Goal: Navigation & Orientation: Find specific page/section

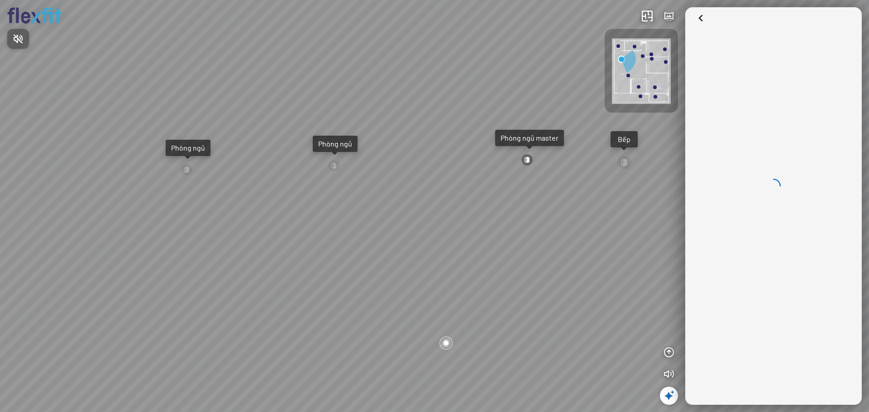
drag, startPoint x: 573, startPoint y: 212, endPoint x: 374, endPoint y: 228, distance: 199.3
click at [374, 228] on div at bounding box center [434, 206] width 869 height 412
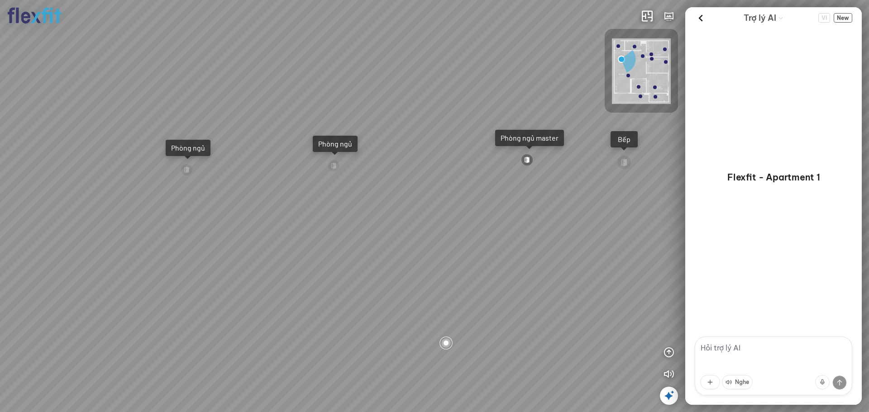
click at [362, 363] on div "Ban công Bếp Phòng ngủ master Phòng ngủ Phòng ngủ" at bounding box center [434, 206] width 869 height 412
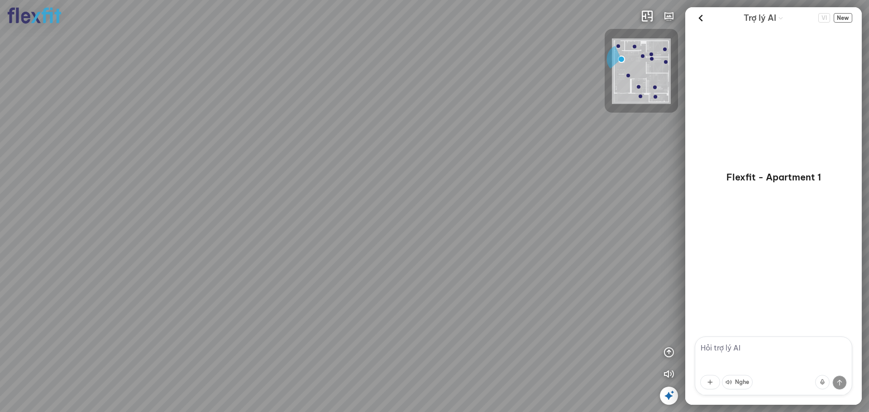
drag, startPoint x: 246, startPoint y: 161, endPoint x: 245, endPoint y: 166, distance: 5.4
click at [245, 161] on div at bounding box center [434, 206] width 869 height 412
drag, startPoint x: 454, startPoint y: 251, endPoint x: 236, endPoint y: 252, distance: 217.7
click at [236, 252] on div at bounding box center [434, 206] width 869 height 412
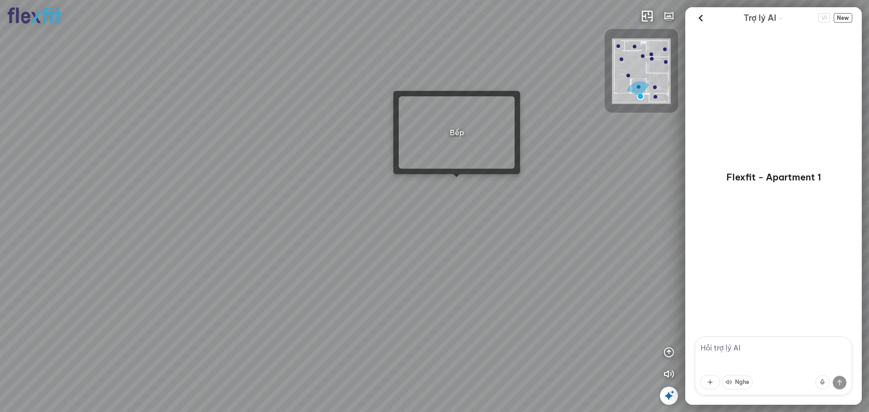
click at [452, 184] on div at bounding box center [434, 206] width 869 height 412
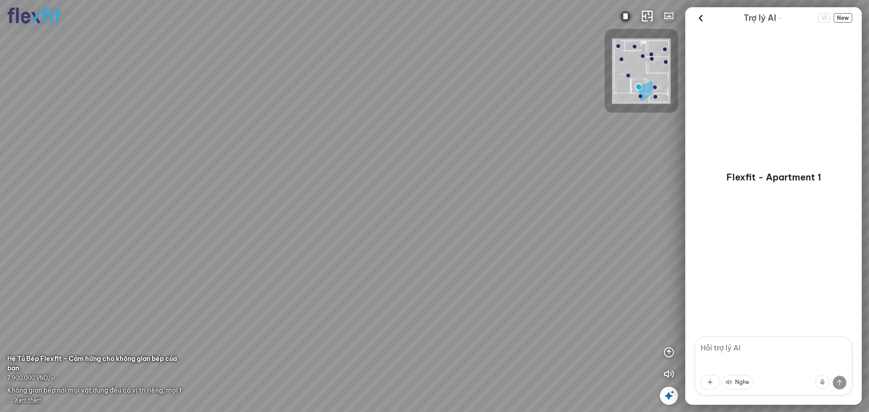
drag, startPoint x: 416, startPoint y: 200, endPoint x: 287, endPoint y: 200, distance: 128.5
click at [291, 200] on div at bounding box center [434, 206] width 869 height 412
drag, startPoint x: 436, startPoint y: 229, endPoint x: 340, endPoint y: 229, distance: 95.5
click at [343, 229] on div at bounding box center [434, 206] width 869 height 412
drag, startPoint x: 334, startPoint y: 235, endPoint x: 292, endPoint y: 235, distance: 41.6
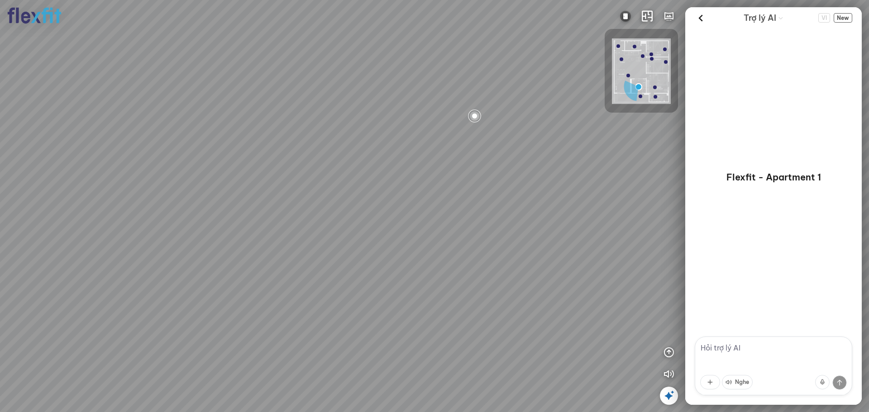
click at [302, 235] on div at bounding box center [434, 206] width 869 height 412
click at [385, 248] on div at bounding box center [434, 206] width 869 height 412
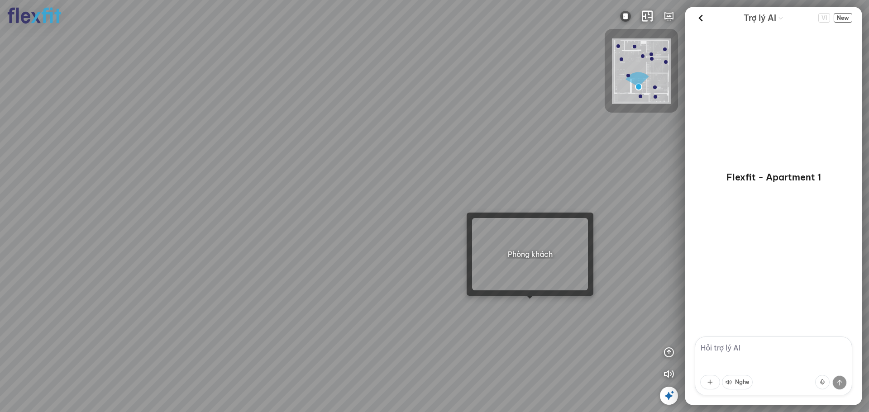
click at [522, 308] on div at bounding box center [434, 206] width 869 height 412
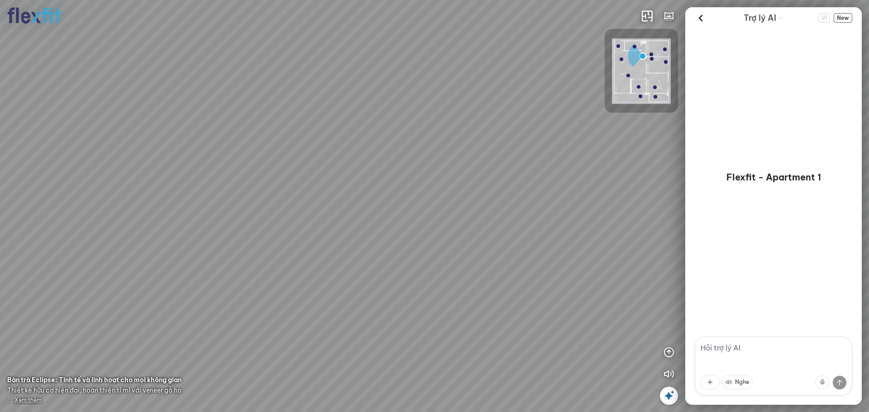
click at [723, 346] on textarea at bounding box center [773, 366] width 157 height 59
drag, startPoint x: 505, startPoint y: 127, endPoint x: 512, endPoint y: 141, distance: 15.8
click at [508, 136] on div "Bếp WC Phòng ngủ master Phòng ngủ Phòng ngủ" at bounding box center [434, 206] width 869 height 412
click at [423, 155] on div "Bếp WC Phòng ngủ master Phòng ngủ Phòng ngủ" at bounding box center [434, 206] width 869 height 412
drag, startPoint x: 467, startPoint y: 264, endPoint x: 663, endPoint y: 229, distance: 199.5
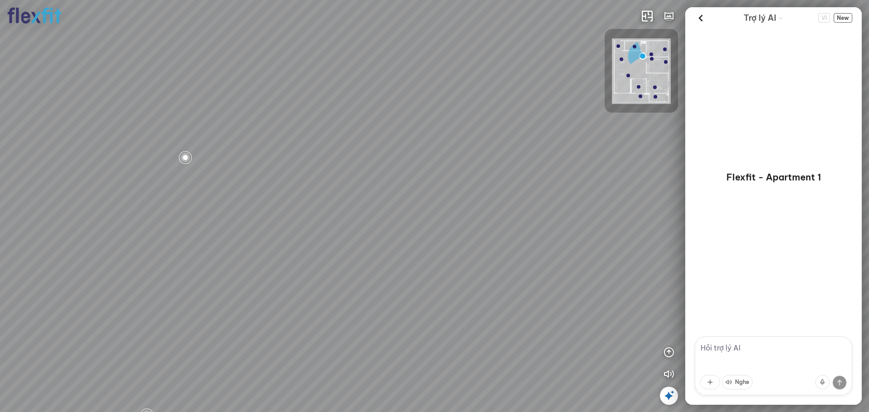
click at [667, 228] on div "Bếp WC Phòng ngủ master Phòng ngủ Phòng ngủ" at bounding box center [434, 206] width 869 height 412
drag, startPoint x: 491, startPoint y: 234, endPoint x: 558, endPoint y: 234, distance: 67.4
click at [558, 234] on div "Bếp WC Phòng ngủ master Phòng ngủ Phòng ngủ" at bounding box center [434, 206] width 869 height 412
click at [161, 163] on div "Phòng ngủ master" at bounding box center [160, 163] width 58 height 9
click at [478, 304] on div at bounding box center [434, 206] width 869 height 412
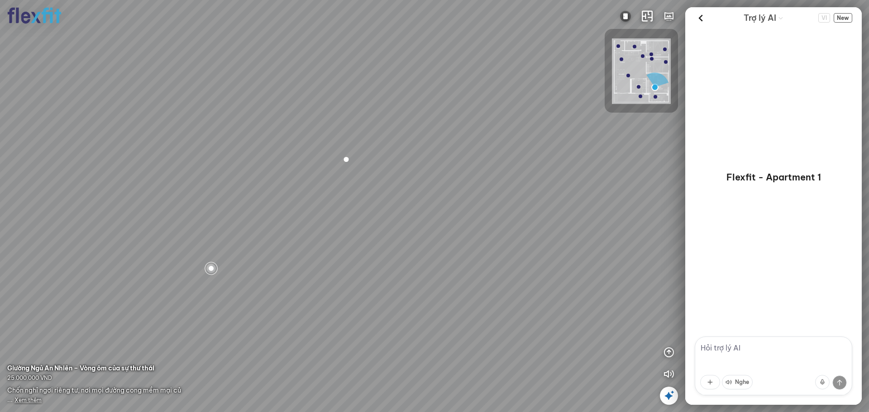
click at [29, 401] on span "Xem thêm" at bounding box center [27, 400] width 27 height 7
